Goal: Task Accomplishment & Management: Use online tool/utility

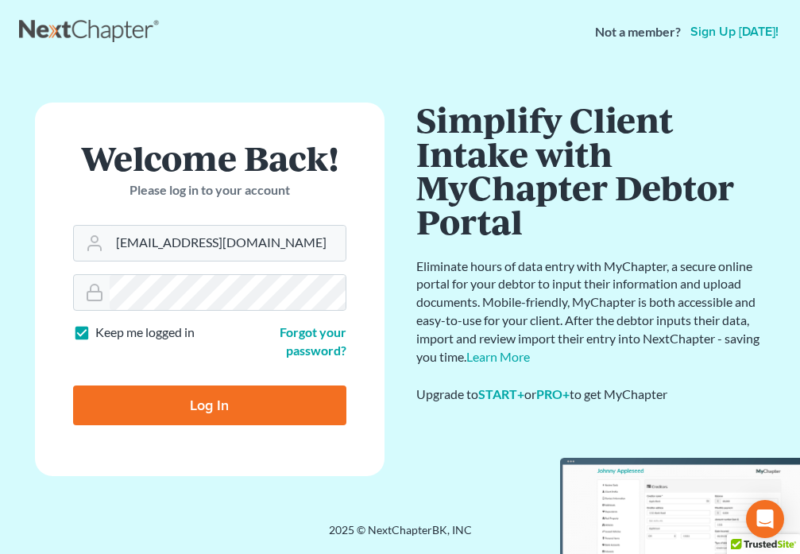
type input "[EMAIL_ADDRESS][DOMAIN_NAME]"
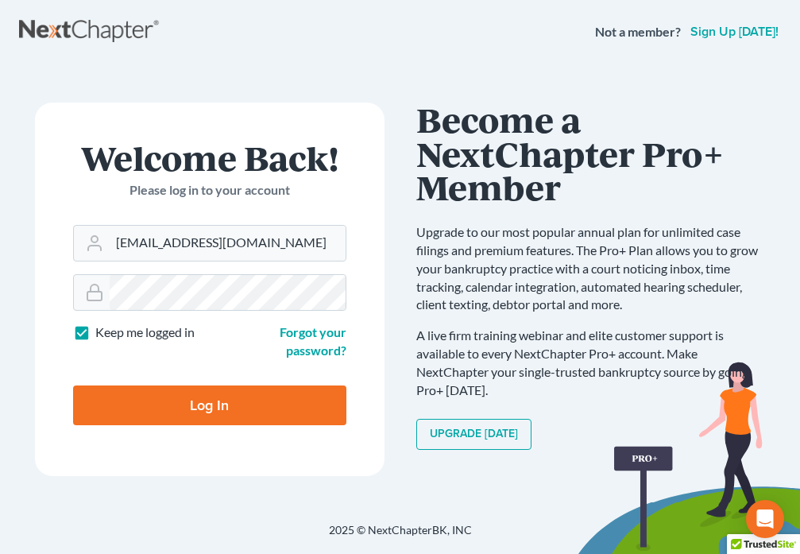
click at [163, 405] on input "Log In" at bounding box center [209, 405] width 273 height 40
type input "Thinking..."
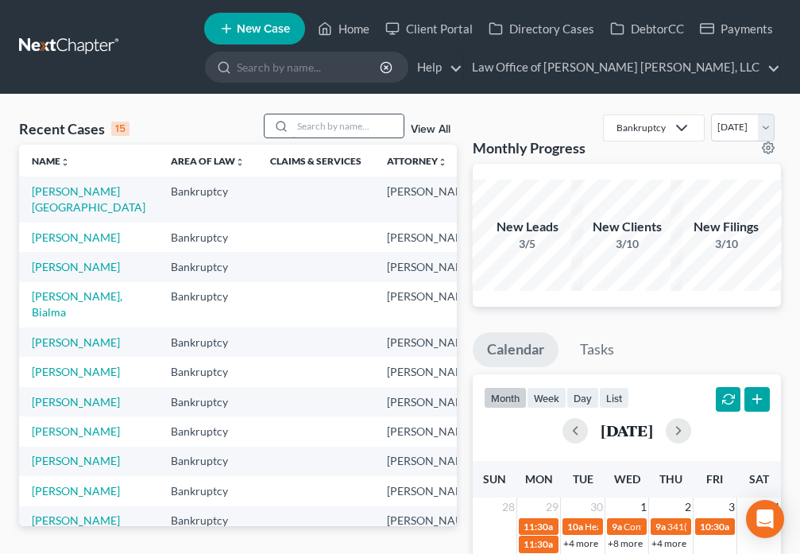
click at [312, 124] on input "search" at bounding box center [347, 125] width 111 height 23
type input "[PERSON_NAME]"
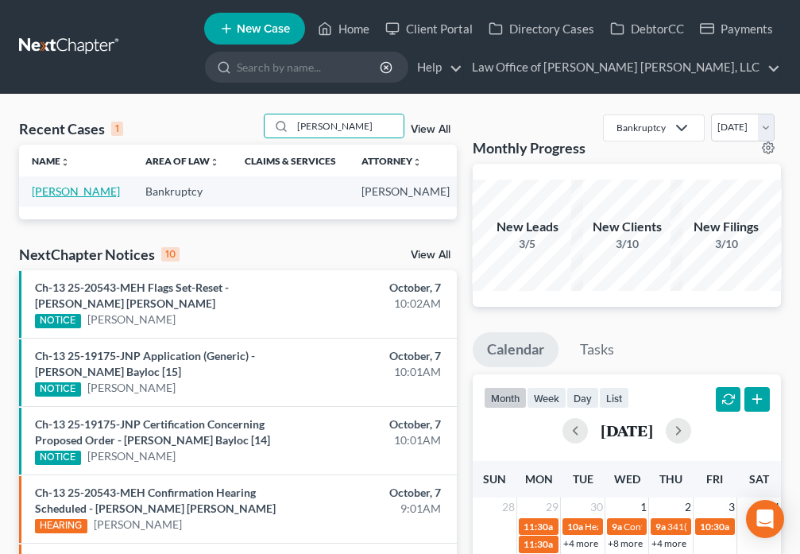
click at [48, 197] on link "[PERSON_NAME]" at bounding box center [76, 191] width 88 height 14
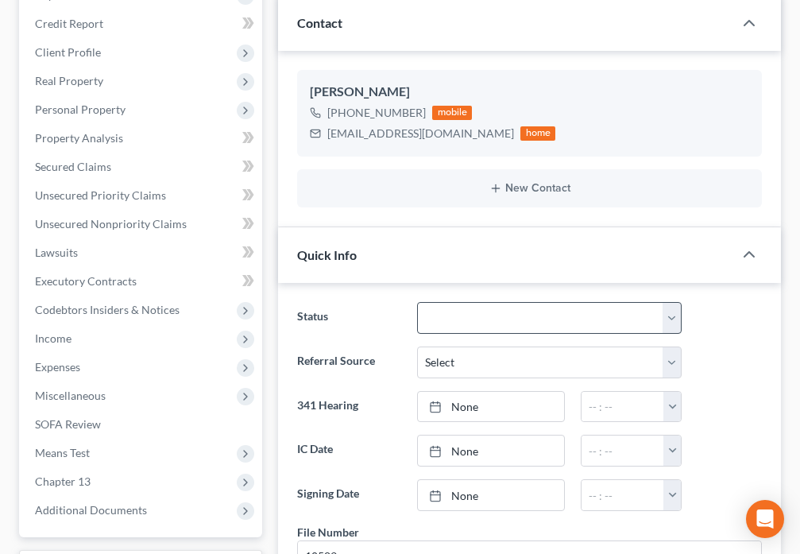
scroll to position [334, 0]
